Goal: Information Seeking & Learning: Learn about a topic

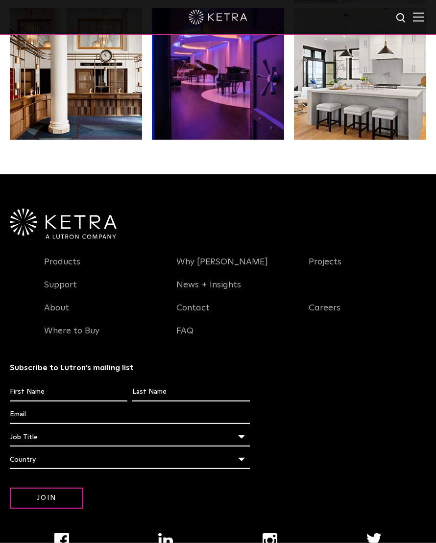
scroll to position [1737, 0]
click at [58, 279] on link "Products" at bounding box center [62, 268] width 36 height 23
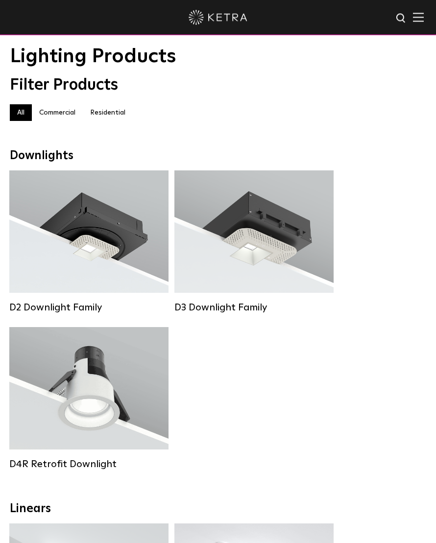
scroll to position [28, 0]
click at [349, 391] on div "D2 Downlight Family Lumen Output: 1200 Colors: White / Black / Gloss Black / Si…" at bounding box center [218, 328] width 424 height 314
click at [77, 392] on strong "Beam Angles:" at bounding box center [57, 388] width 45 height 7
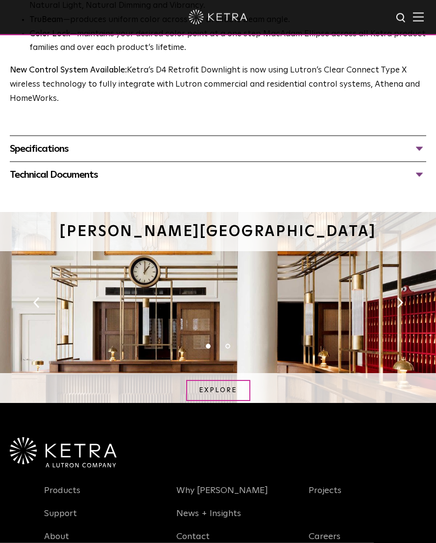
scroll to position [737, 0]
click at [231, 385] on link "EXPLORE" at bounding box center [218, 390] width 64 height 21
